Goal: Information Seeking & Learning: Learn about a topic

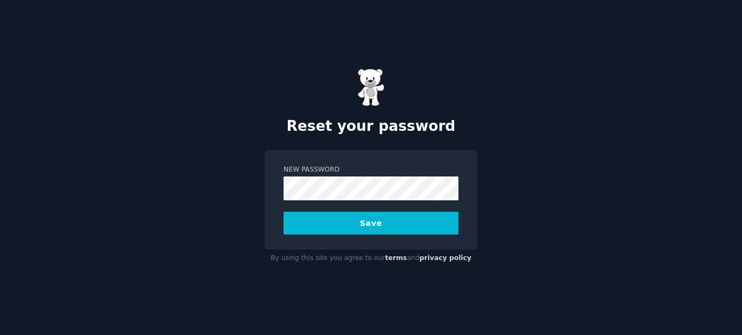
click at [366, 223] on button "Save" at bounding box center [370, 223] width 175 height 23
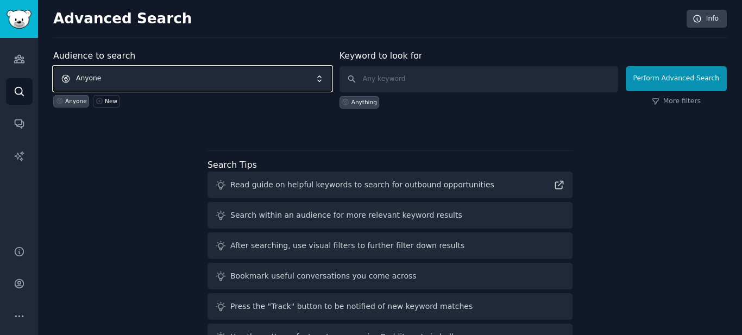
click at [136, 81] on span "Anyone" at bounding box center [192, 78] width 279 height 25
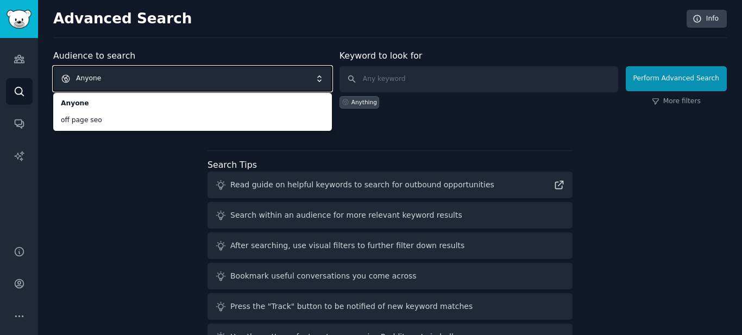
click at [242, 82] on span "Anyone" at bounding box center [192, 78] width 279 height 25
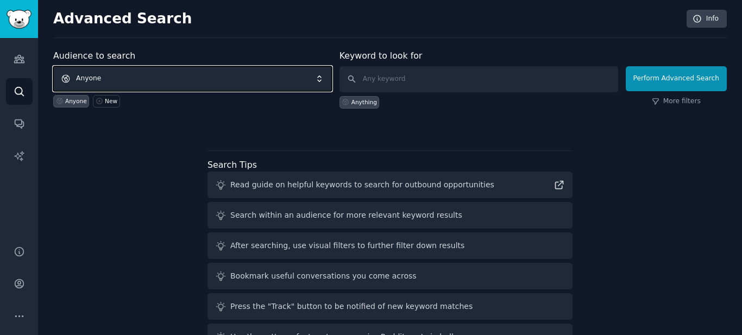
click at [88, 81] on span "Anyone" at bounding box center [192, 78] width 279 height 25
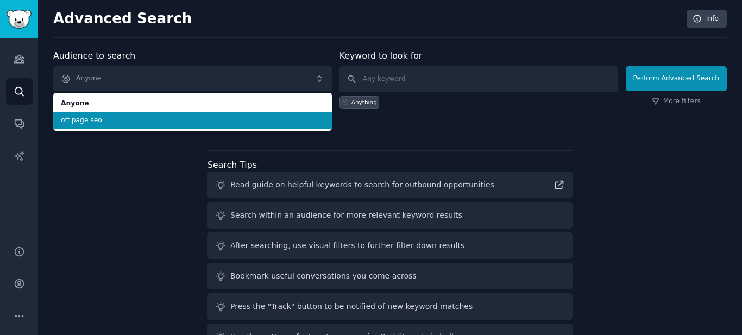
click at [80, 121] on span "off page seo" at bounding box center [192, 121] width 263 height 10
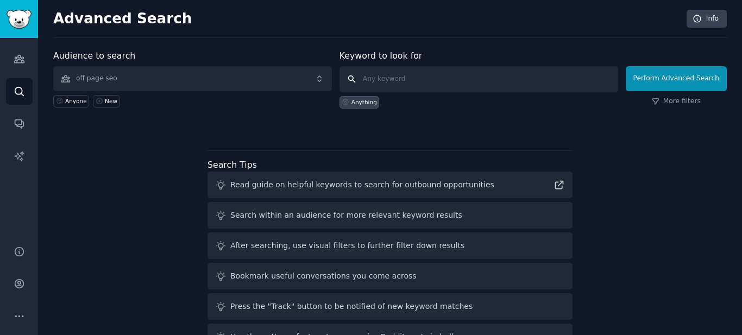
click at [399, 77] on input "text" at bounding box center [478, 79] width 279 height 26
type input "backlinks"
click at [380, 104] on div "Anything" at bounding box center [359, 102] width 40 height 12
click at [414, 77] on input "text" at bounding box center [478, 79] width 279 height 26
type input "backlinks"
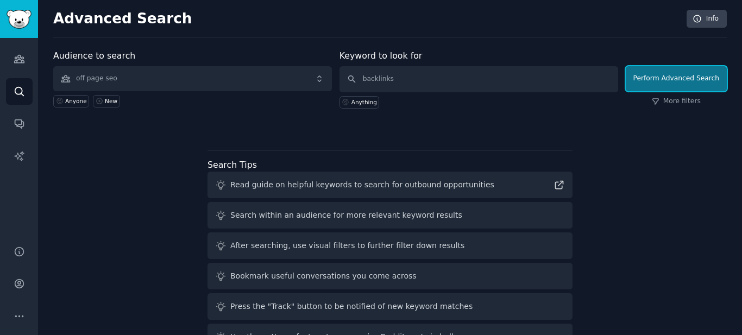
click at [680, 78] on button "Perform Advanced Search" at bounding box center [676, 78] width 101 height 25
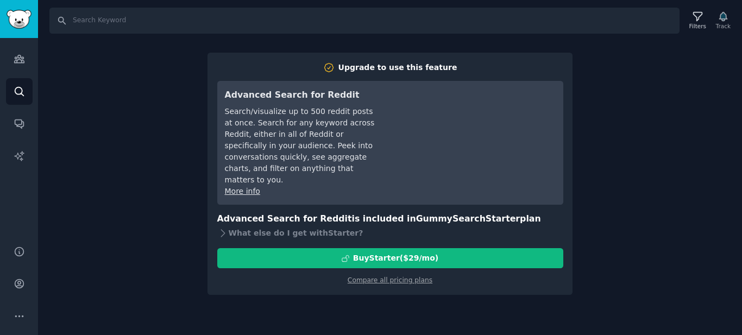
click at [190, 71] on div "Search Filters Track Upgrade to use this feature Advanced Search for Reddit Sea…" at bounding box center [390, 167] width 704 height 335
click at [218, 228] on icon at bounding box center [222, 233] width 11 height 11
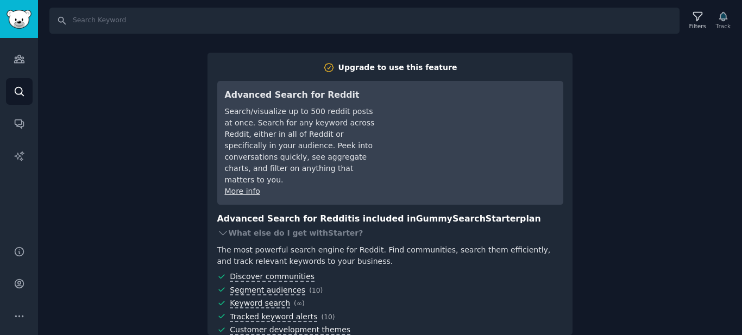
click at [130, 115] on div "Search Filters Track Upgrade to use this feature Advanced Search for Reddit Sea…" at bounding box center [390, 167] width 704 height 335
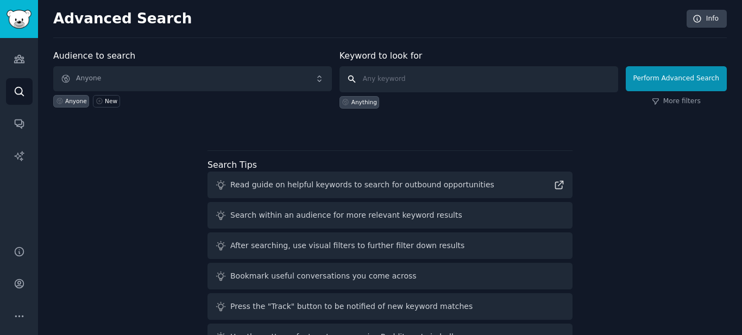
click at [404, 84] on input "text" at bounding box center [478, 79] width 279 height 26
type input "backlimks"
click button "Perform Advanced Search" at bounding box center [676, 78] width 101 height 25
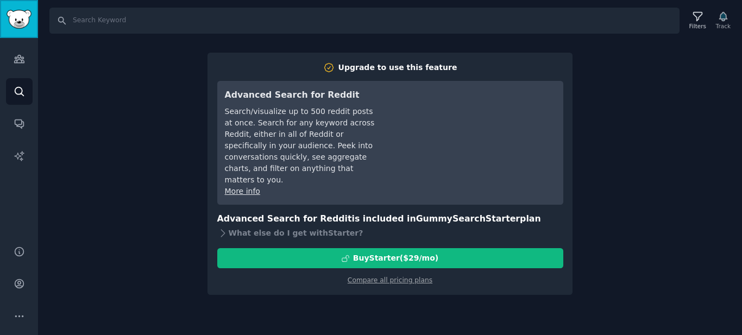
click at [19, 33] on link "Sidebar" at bounding box center [19, 19] width 38 height 38
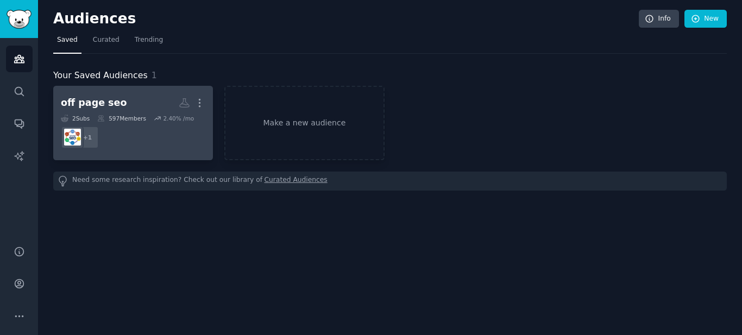
click at [90, 97] on div "off page seo" at bounding box center [94, 103] width 66 height 14
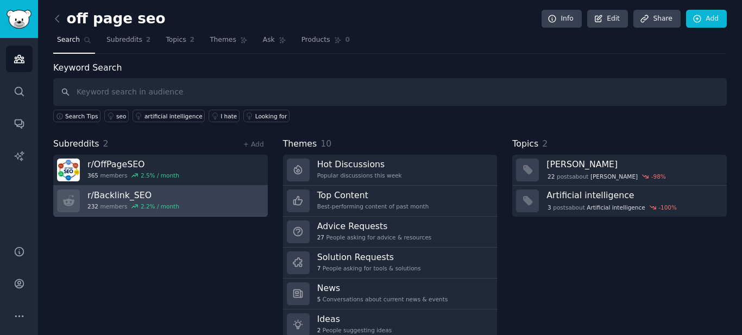
click at [123, 198] on h3 "r/ Backlink_SEO" at bounding box center [133, 195] width 92 height 11
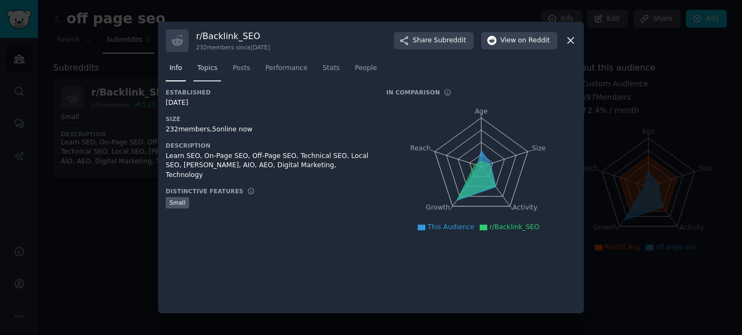
click at [207, 72] on span "Topics" at bounding box center [207, 69] width 20 height 10
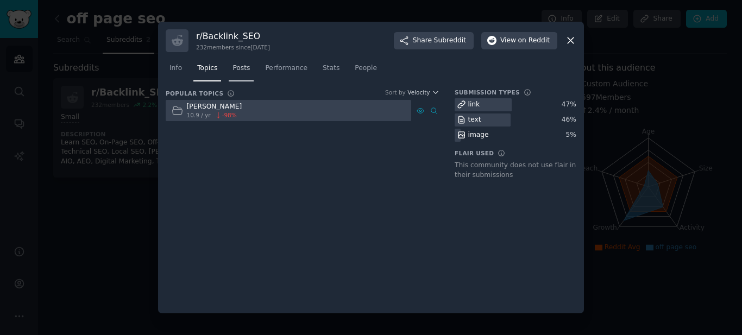
click at [238, 71] on span "Posts" at bounding box center [240, 69] width 17 height 10
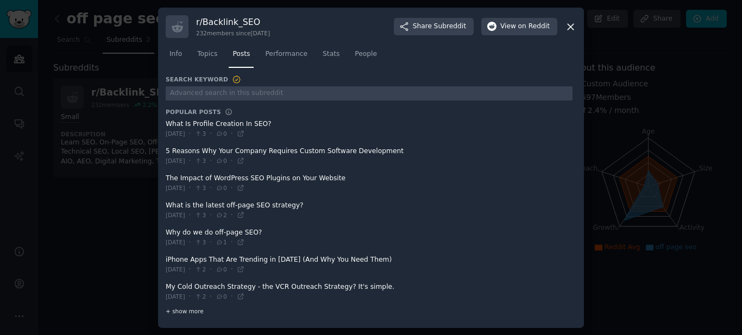
click at [193, 314] on span "+ show more" at bounding box center [185, 311] width 38 height 8
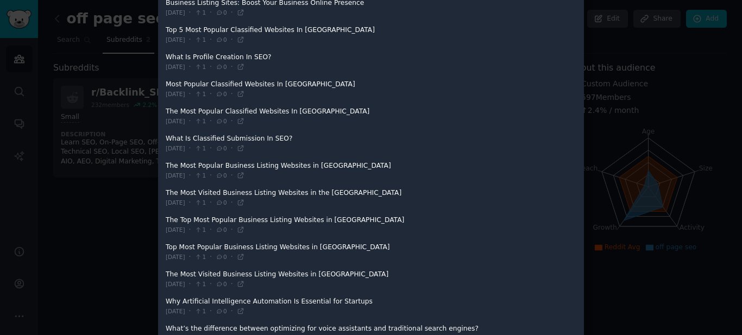
scroll to position [881, 0]
